Goal: Task Accomplishment & Management: Use online tool/utility

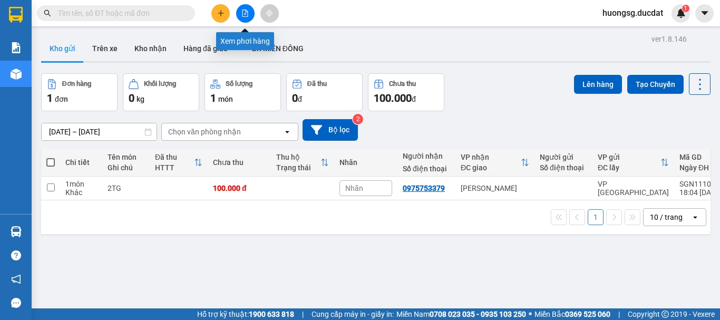
click at [246, 9] on button at bounding box center [245, 13] width 18 height 18
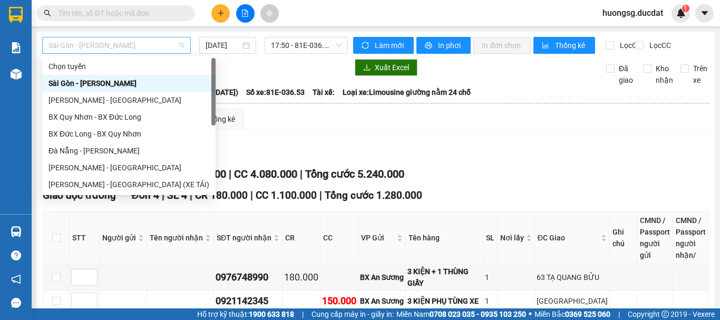
click at [89, 48] on span "Sài Gòn - [PERSON_NAME]" at bounding box center [116, 45] width 136 height 16
click at [102, 178] on div "[PERSON_NAME] - [GEOGRAPHIC_DATA] (XE TẢI)" at bounding box center [128, 184] width 173 height 17
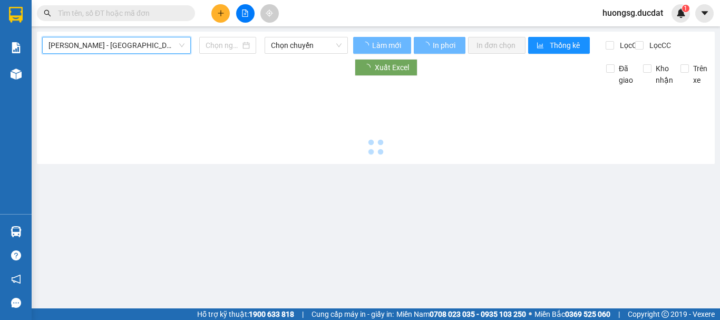
type input "[DATE]"
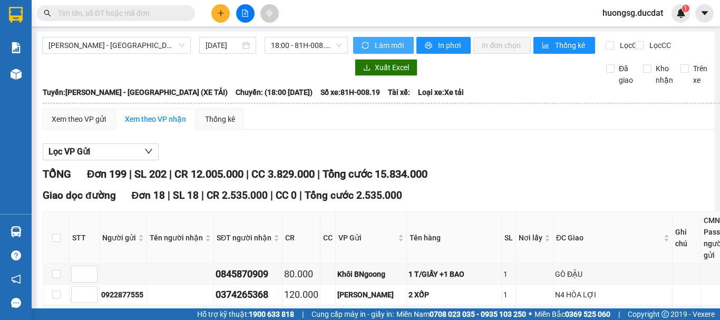
click at [385, 47] on span "Làm mới" at bounding box center [390, 46] width 31 height 12
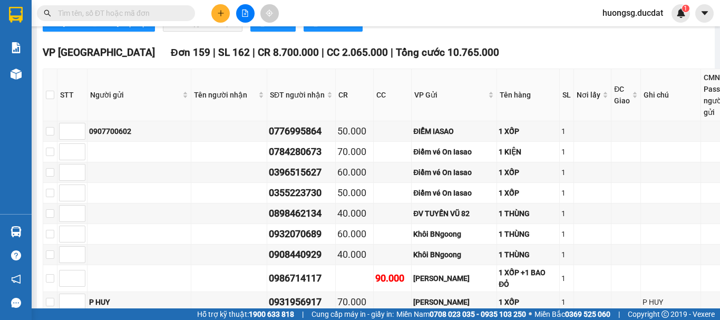
scroll to position [1442, 0]
